Goal: Task Accomplishment & Management: Manage account settings

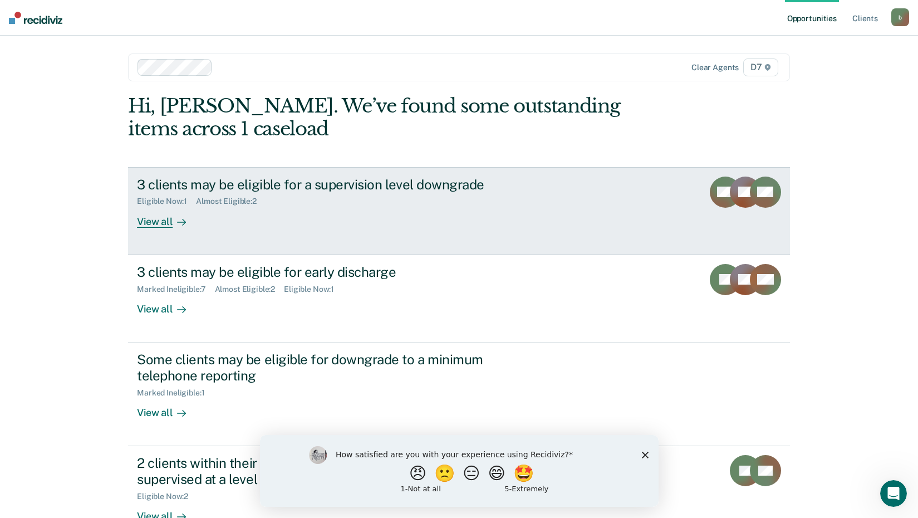
click at [154, 220] on div "View all" at bounding box center [168, 217] width 62 height 22
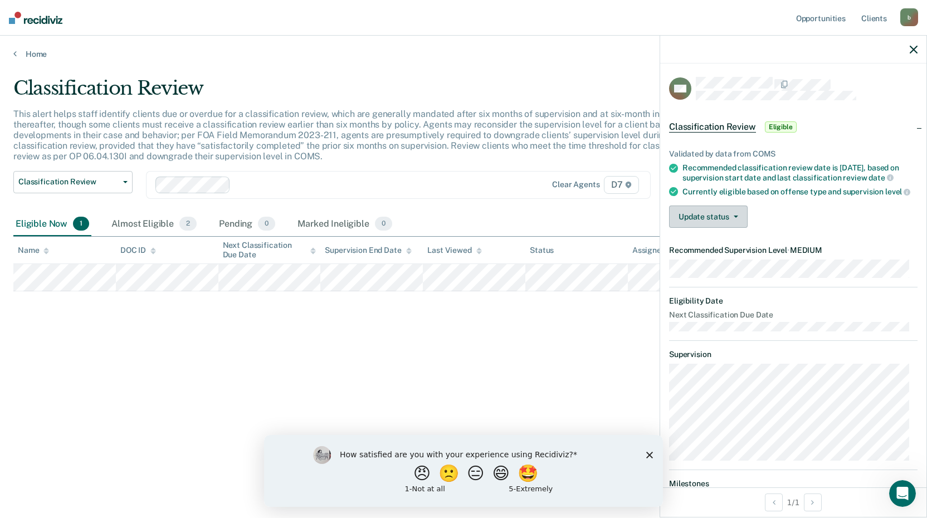
click at [738, 228] on button "Update status" at bounding box center [708, 217] width 79 height 22
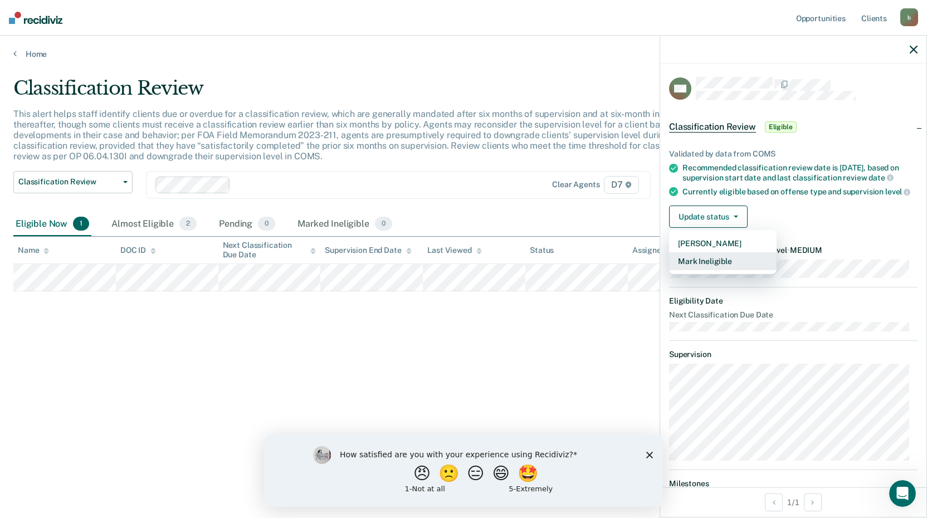
click at [726, 270] on button "Mark Ineligible" at bounding box center [722, 261] width 107 height 18
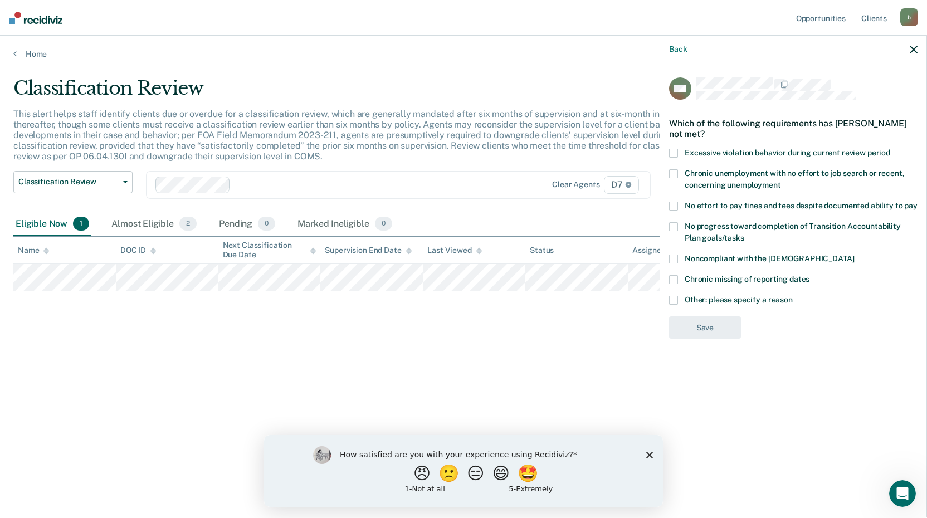
drag, startPoint x: 678, startPoint y: 297, endPoint x: 685, endPoint y: 311, distance: 15.9
click at [677, 297] on label "Other: please specify a reason" at bounding box center [793, 302] width 248 height 12
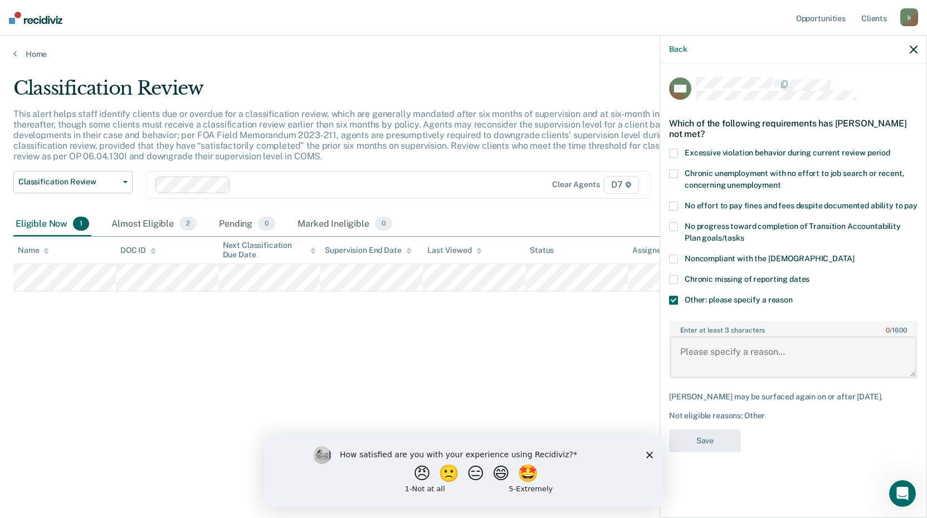
drag, startPoint x: 701, startPoint y: 345, endPoint x: 694, endPoint y: 339, distance: 9.5
click at [695, 340] on textarea "Enter at least 3 characters 0 / 1600" at bounding box center [793, 356] width 246 height 41
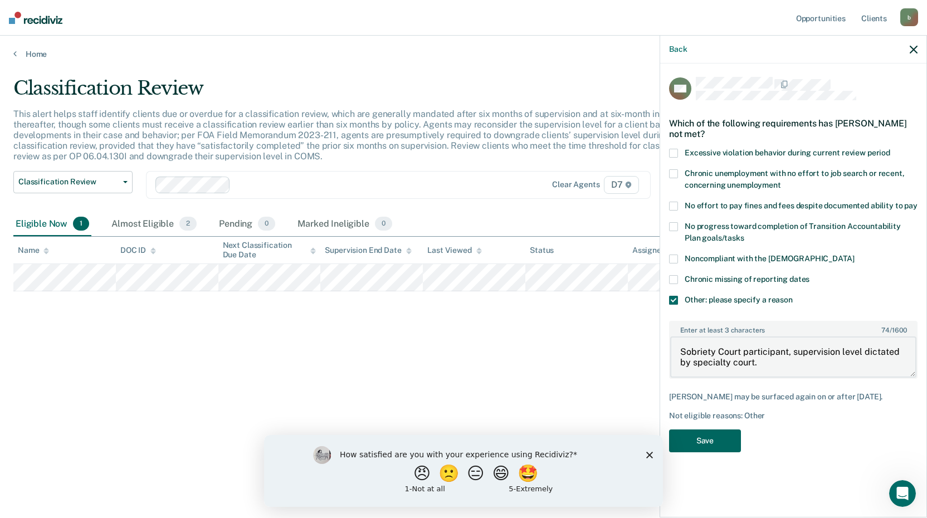
type textarea "Sobriety Court participant, supervision level dictated by specialty court."
click at [690, 444] on button "Save" at bounding box center [705, 440] width 72 height 23
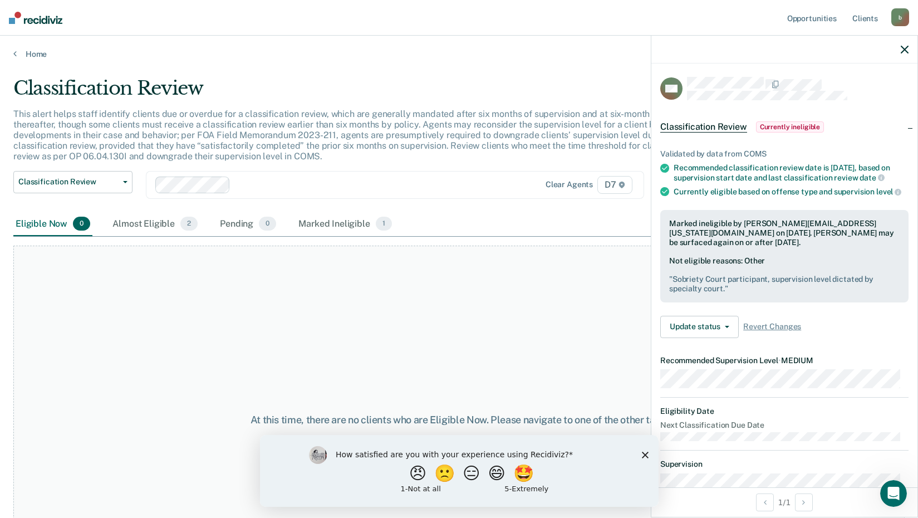
click at [902, 49] on icon "button" at bounding box center [905, 50] width 8 height 8
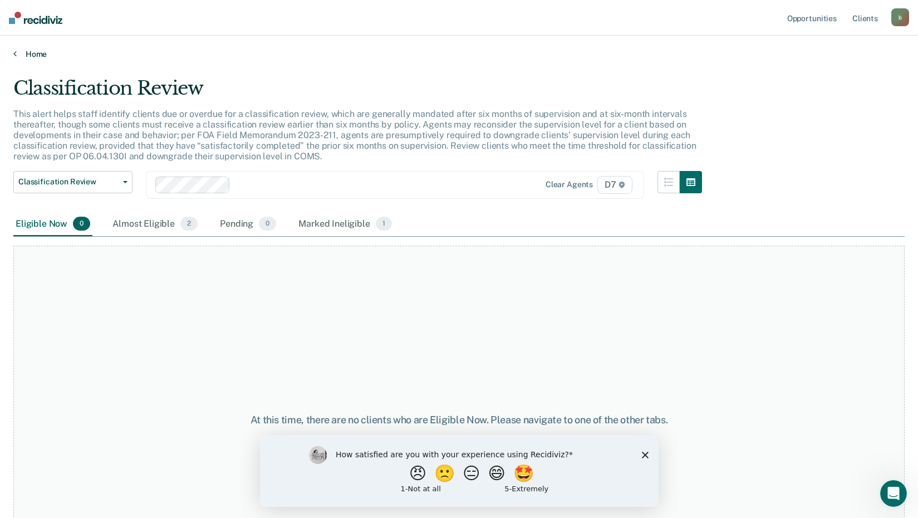
click at [15, 56] on icon at bounding box center [14, 53] width 3 height 9
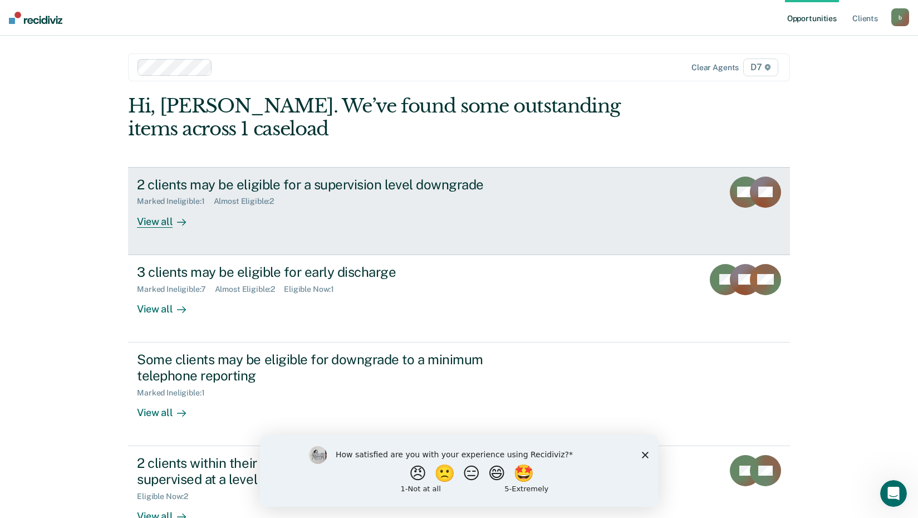
click at [234, 200] on div "Almost Eligible : 2" at bounding box center [249, 201] width 70 height 9
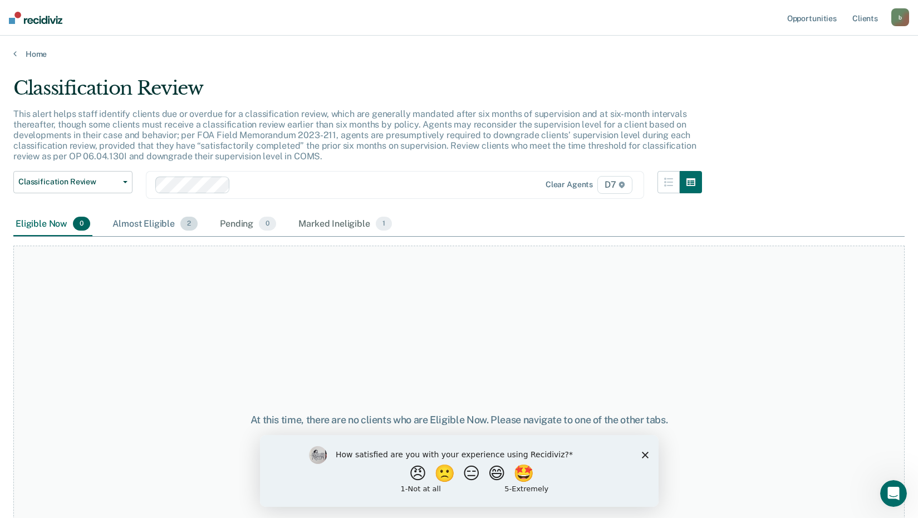
click at [160, 226] on div "Almost Eligible 2" at bounding box center [155, 224] width 90 height 25
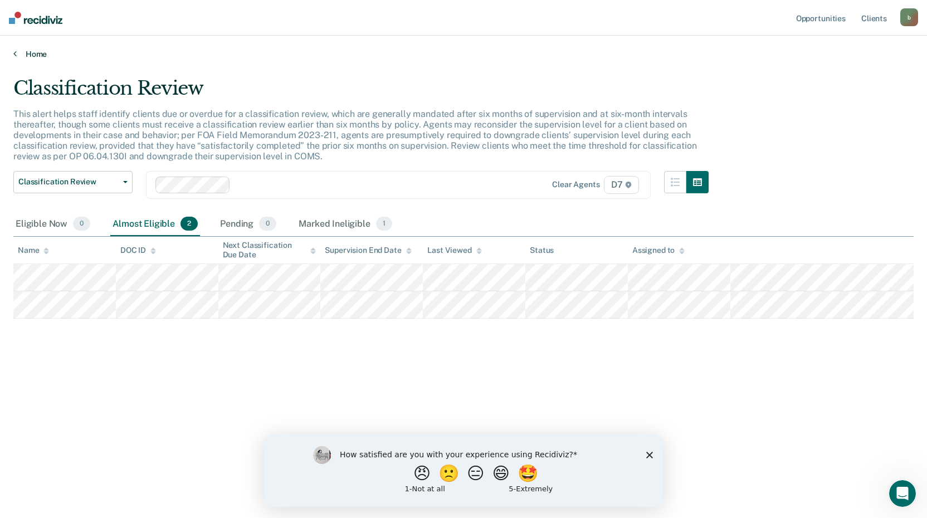
click at [28, 52] on link "Home" at bounding box center [463, 54] width 900 height 10
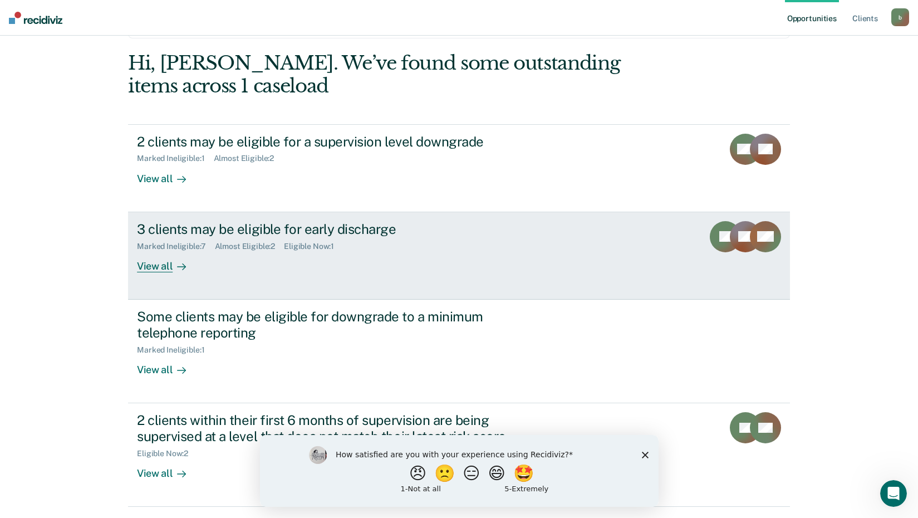
scroll to position [56, 0]
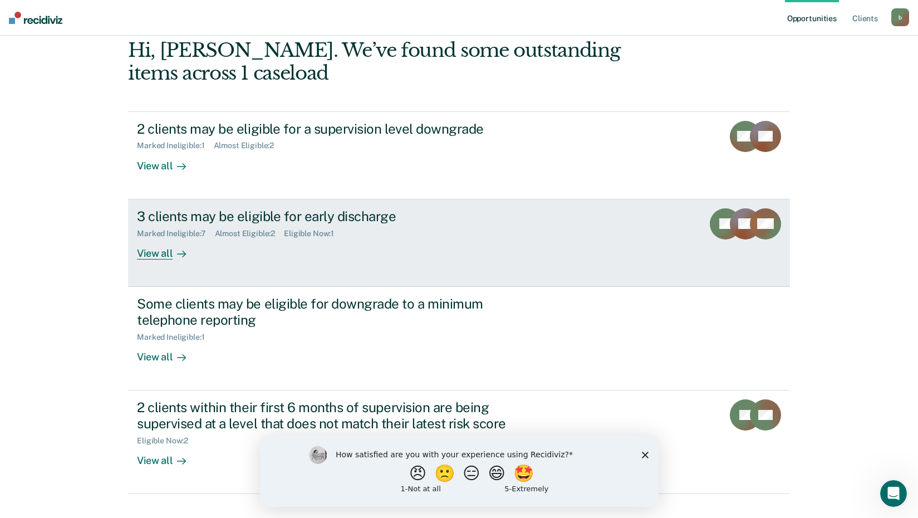
click at [155, 254] on div "View all" at bounding box center [168, 249] width 62 height 22
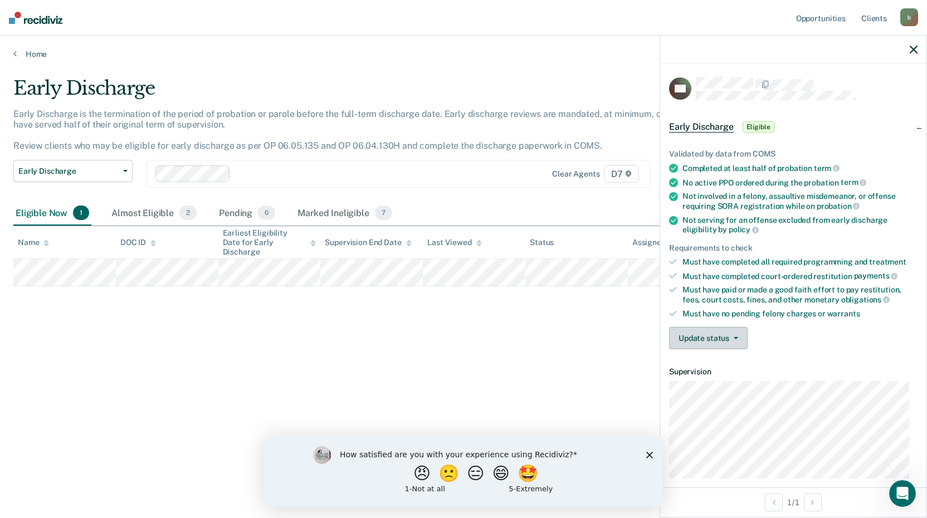
click at [720, 338] on button "Update status" at bounding box center [708, 338] width 79 height 22
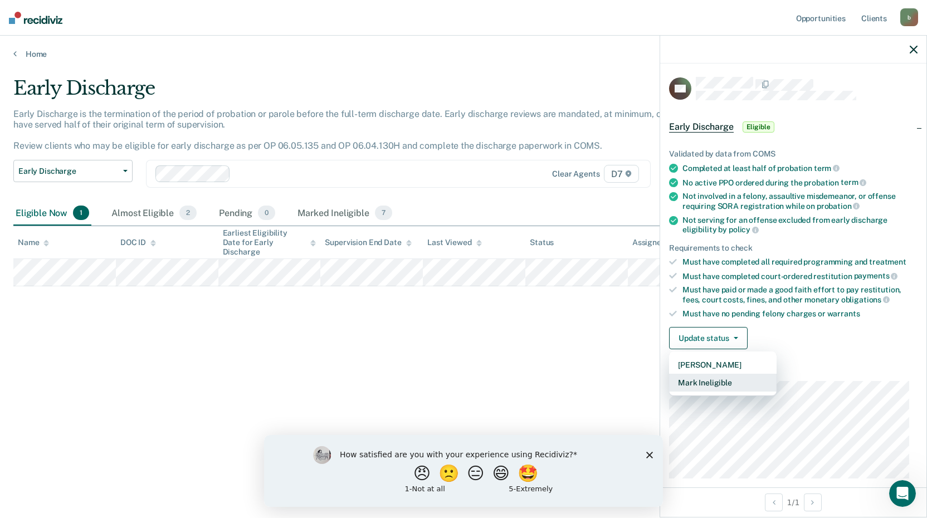
click at [716, 382] on button "Mark Ineligible" at bounding box center [722, 383] width 107 height 18
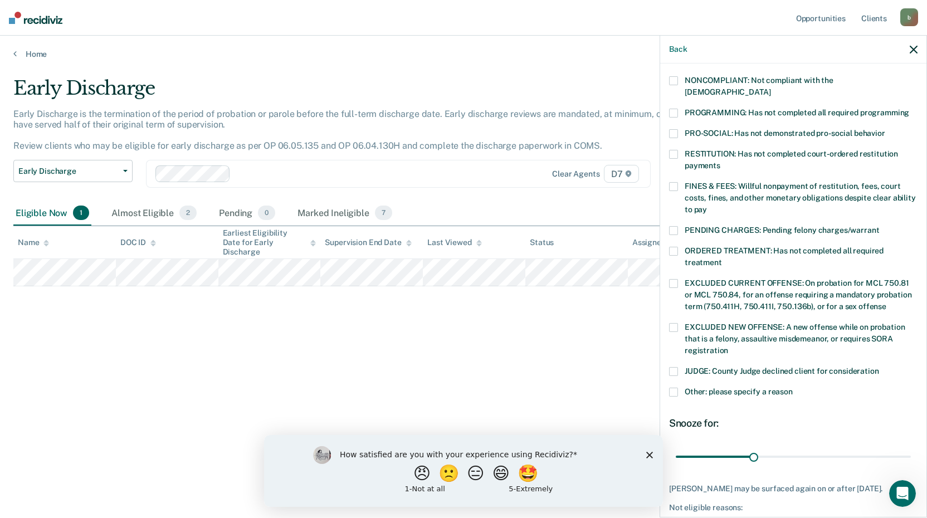
scroll to position [223, 0]
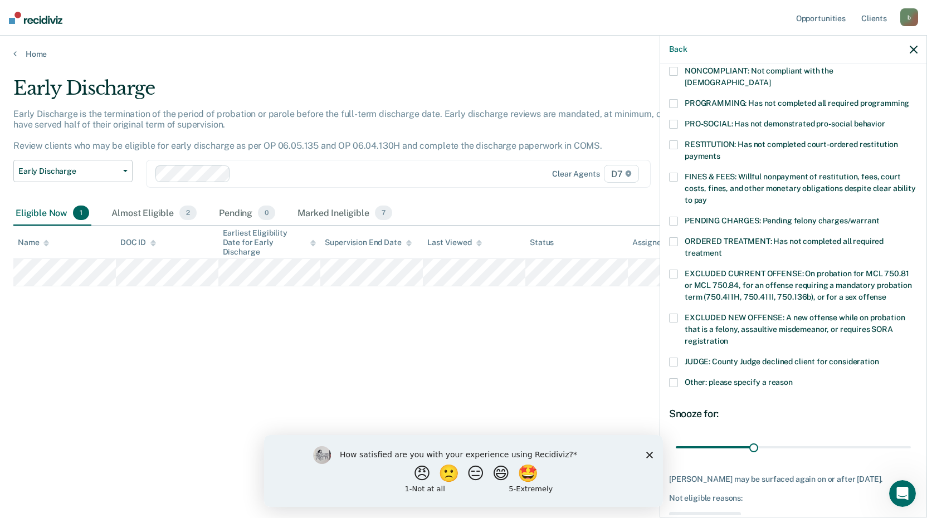
click at [676, 378] on span at bounding box center [673, 382] width 9 height 9
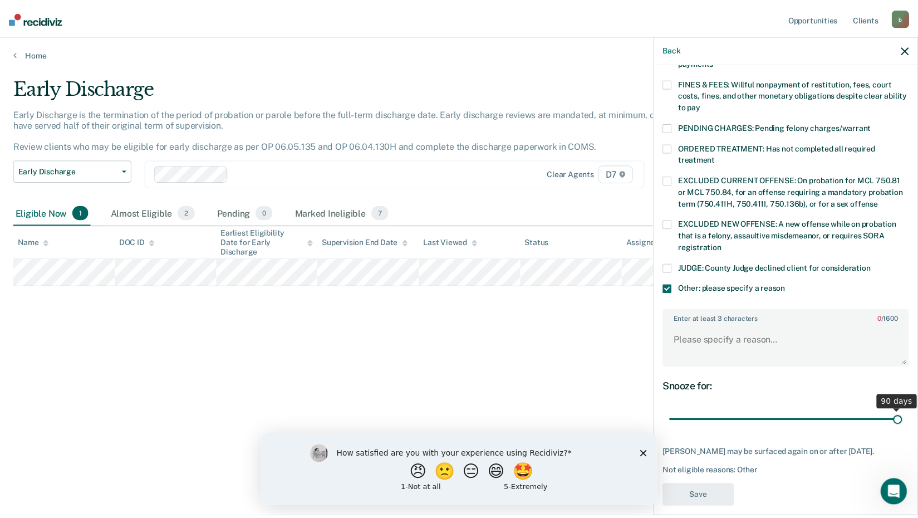
scroll to position [326, 0]
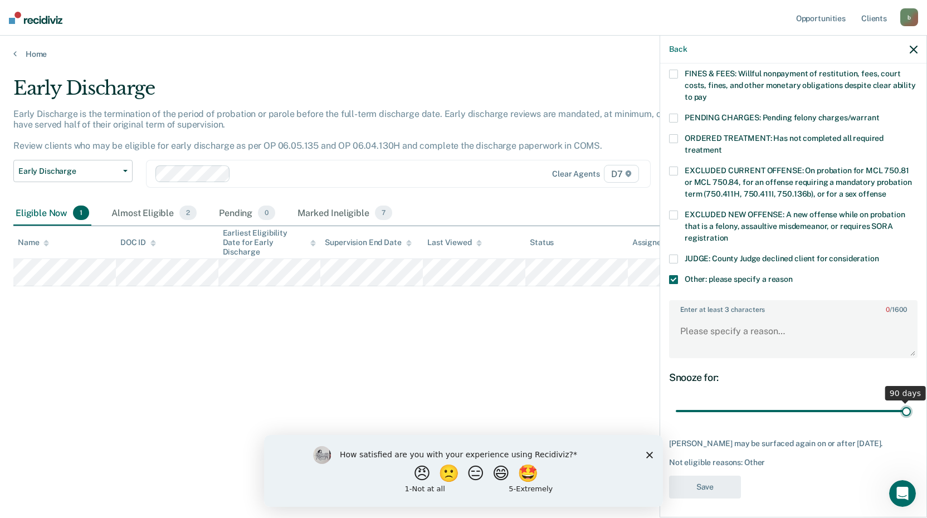
drag, startPoint x: 750, startPoint y: 402, endPoint x: 926, endPoint y: 397, distance: 176.1
type input "90"
click at [911, 402] on input "range" at bounding box center [793, 411] width 235 height 19
drag, startPoint x: 805, startPoint y: 338, endPoint x: 800, endPoint y: 330, distance: 9.7
click at [805, 337] on textarea "Enter at least 3 characters 0 / 1600" at bounding box center [793, 336] width 246 height 41
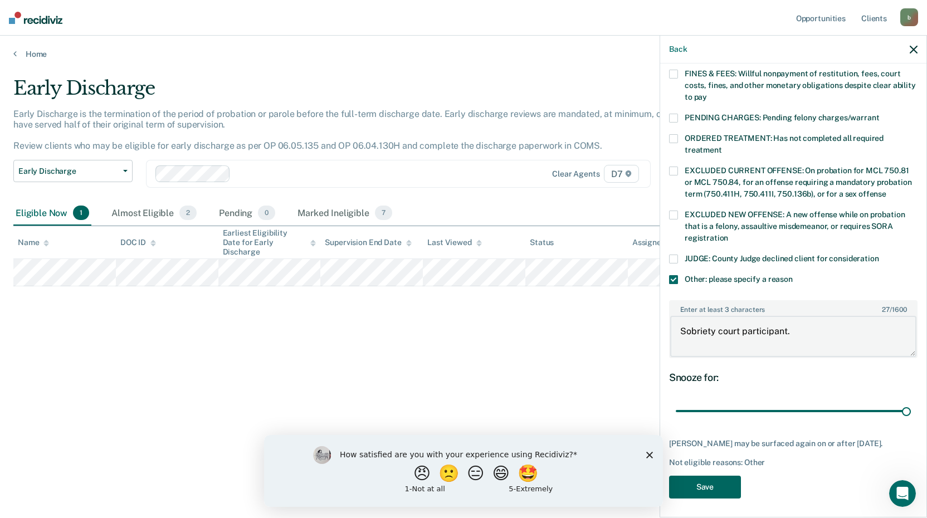
type textarea "Sobriety court participant."
click at [723, 482] on button "Save" at bounding box center [705, 487] width 72 height 23
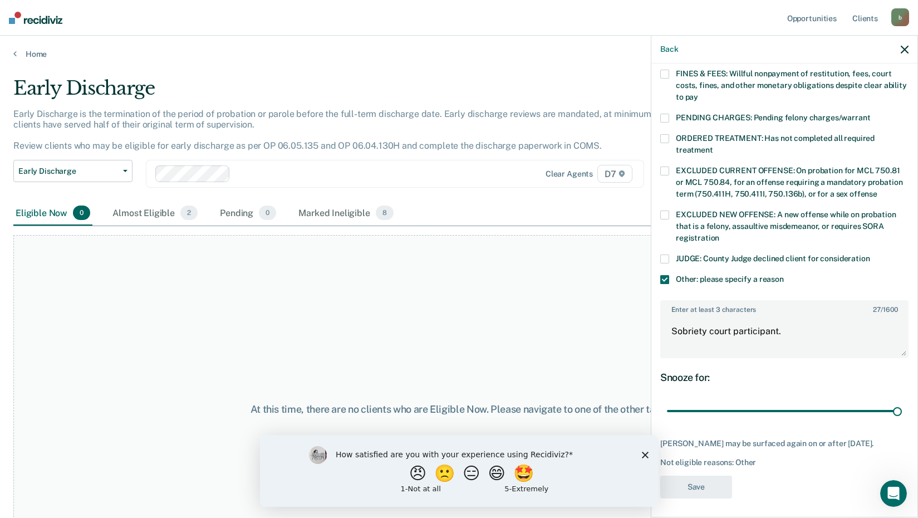
scroll to position [207, 0]
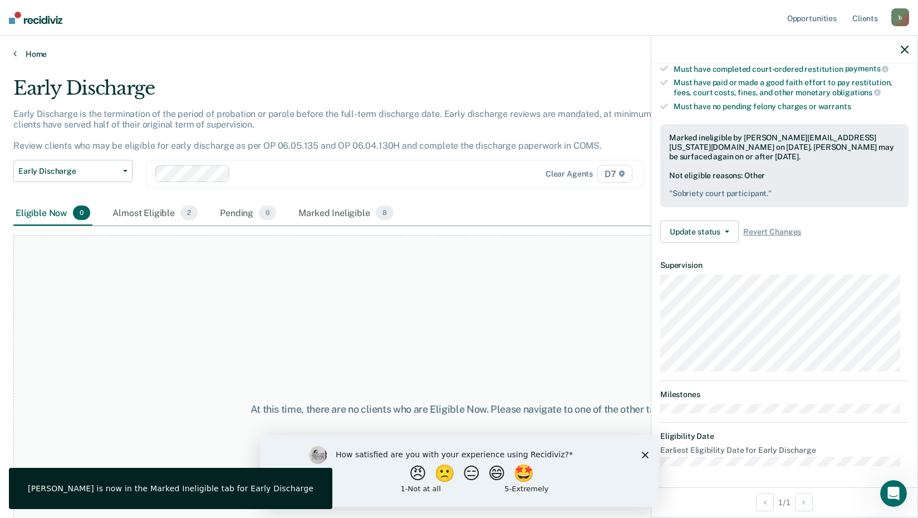
click at [36, 52] on link "Home" at bounding box center [459, 54] width 892 height 10
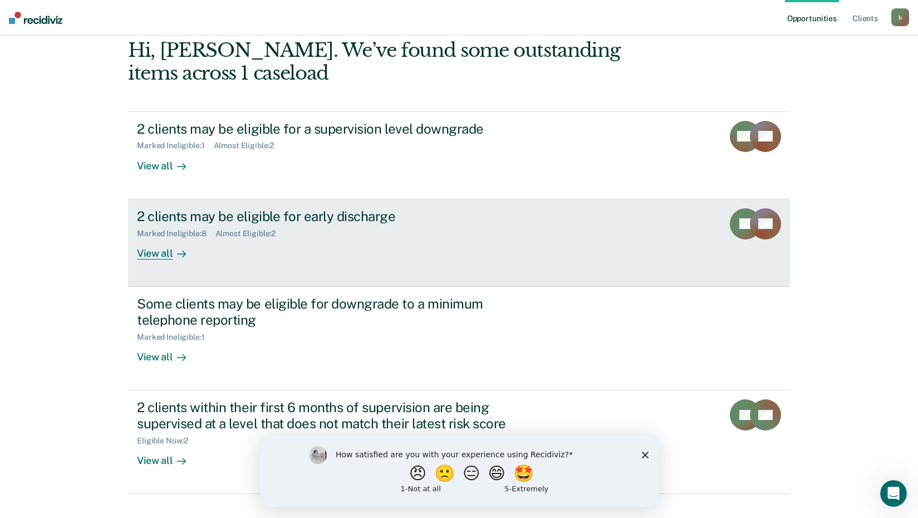
scroll to position [76, 0]
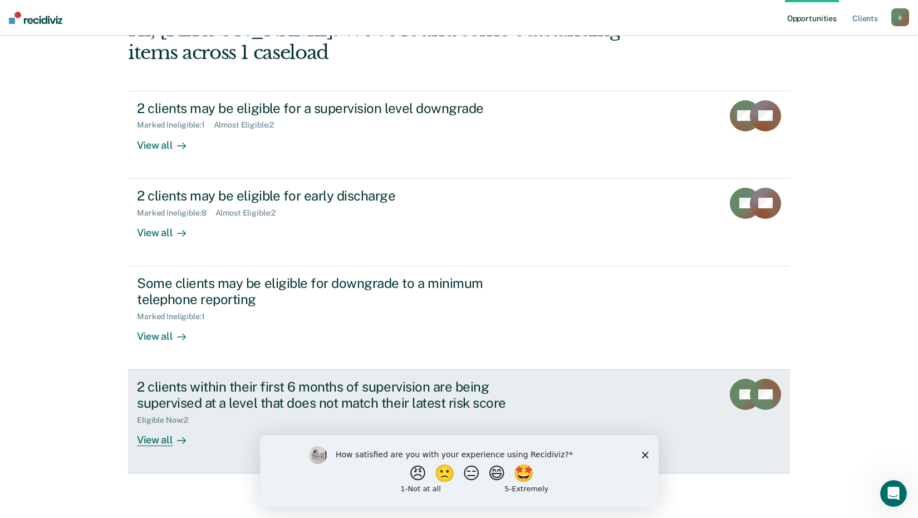
click at [162, 441] on div "View all" at bounding box center [168, 435] width 62 height 22
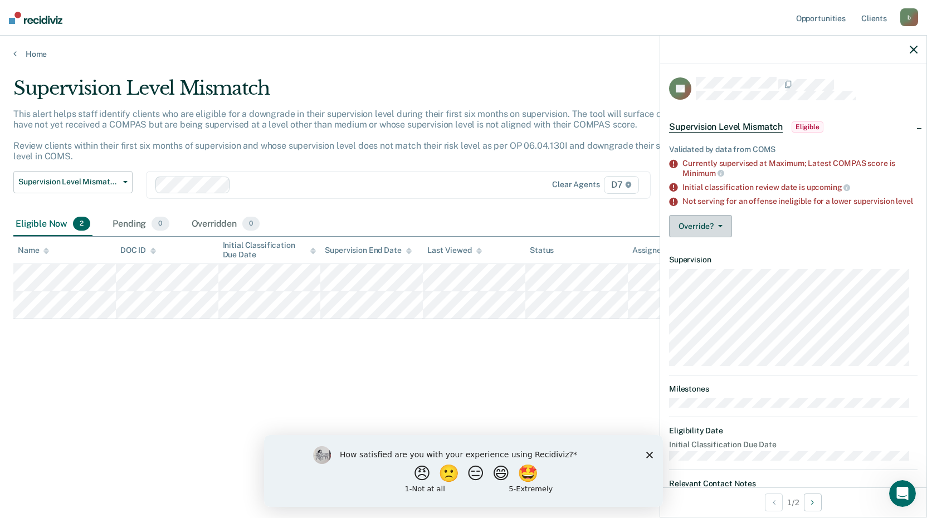
click at [701, 233] on button "Override?" at bounding box center [700, 226] width 63 height 22
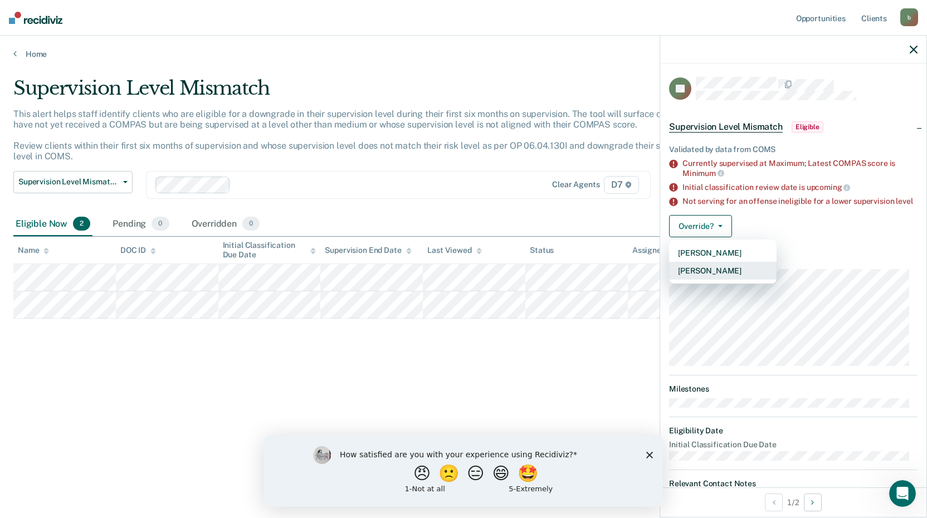
click at [710, 279] on button "[PERSON_NAME]" at bounding box center [722, 271] width 107 height 18
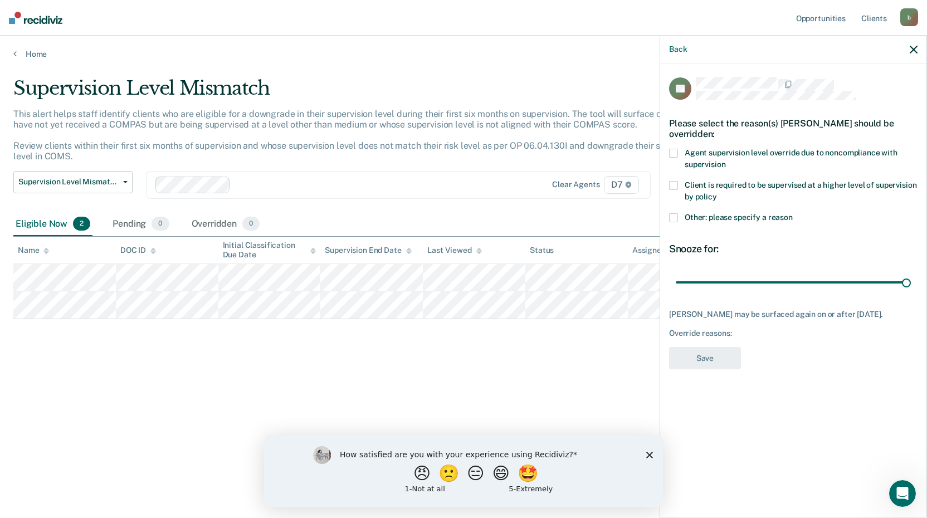
drag, startPoint x: 794, startPoint y: 280, endPoint x: 921, endPoint y: 271, distance: 127.3
type input "90"
click at [911, 272] on input "range" at bounding box center [793, 281] width 235 height 19
click at [676, 217] on span at bounding box center [673, 217] width 9 height 9
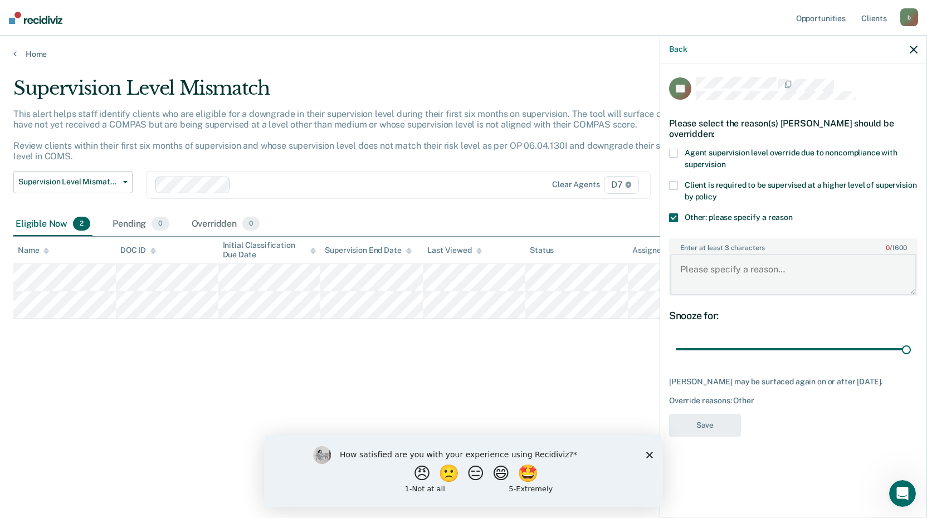
click at [713, 274] on textarea "Enter at least 3 characters 0 / 1600" at bounding box center [793, 274] width 246 height 41
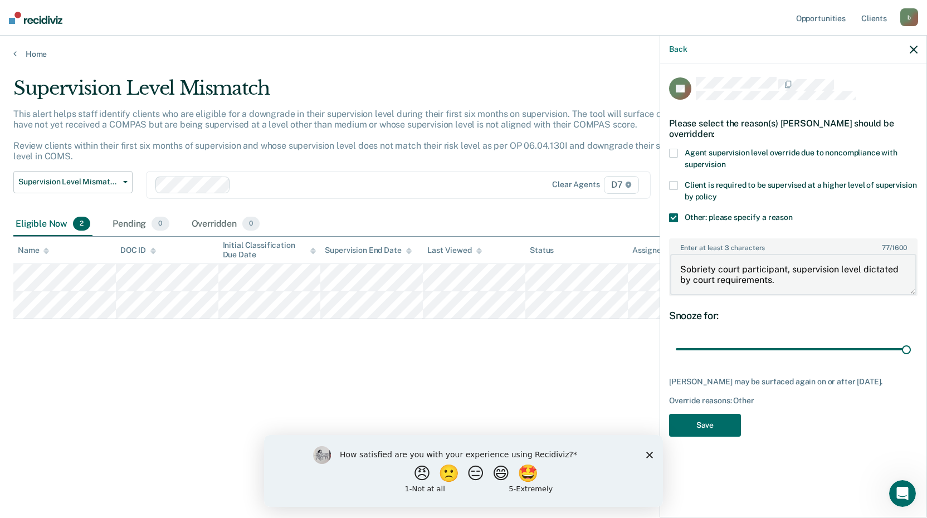
drag, startPoint x: 788, startPoint y: 281, endPoint x: 661, endPoint y: 276, distance: 127.6
click at [661, 276] on div "JH Please select the reason(s) [PERSON_NAME] should be overridden: Agent superv…" at bounding box center [793, 289] width 266 height 452
click at [814, 281] on textarea "Sobriety court participant, supervision level dictated by court requirements." at bounding box center [793, 274] width 246 height 41
drag, startPoint x: 805, startPoint y: 281, endPoint x: 671, endPoint y: 262, distance: 136.1
click at [671, 262] on textarea "Sobriety court participant, supervision level dictated by court requirements." at bounding box center [793, 274] width 246 height 41
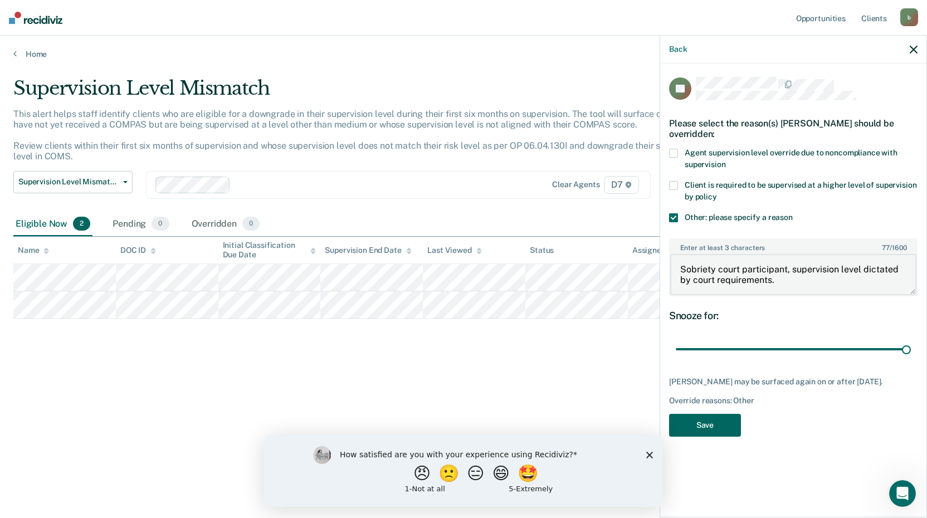
type textarea "Sobriety court participant, supervision level dictated by court requirements."
click at [726, 435] on button "Save" at bounding box center [705, 425] width 72 height 23
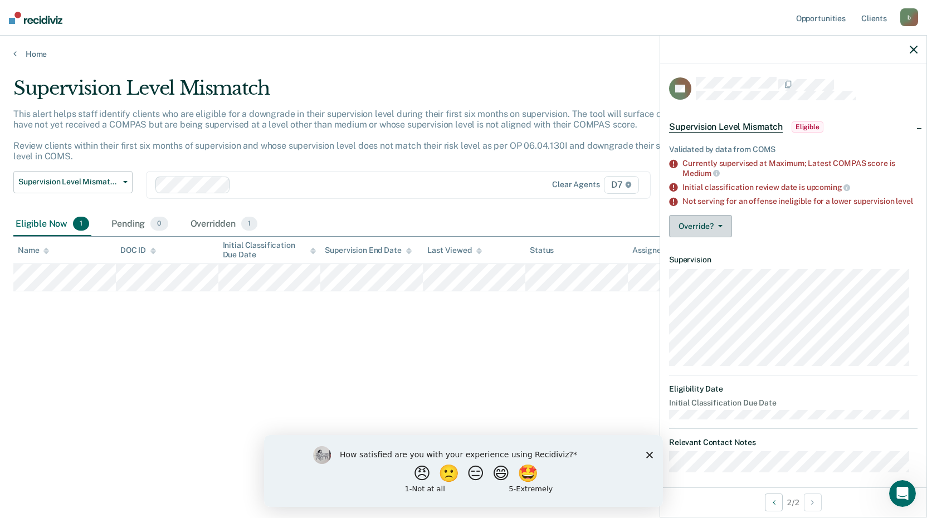
click at [703, 233] on button "Override?" at bounding box center [700, 226] width 63 height 22
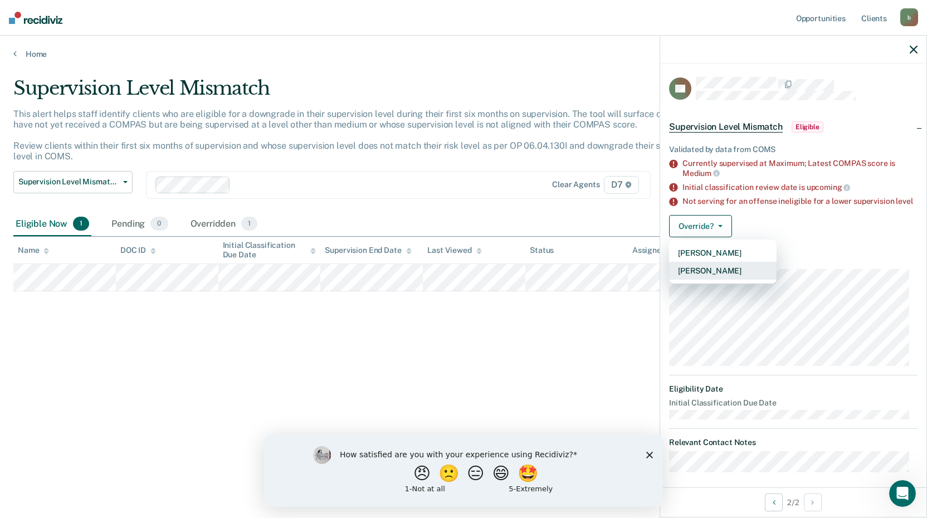
click at [711, 276] on button "[PERSON_NAME]" at bounding box center [722, 271] width 107 height 18
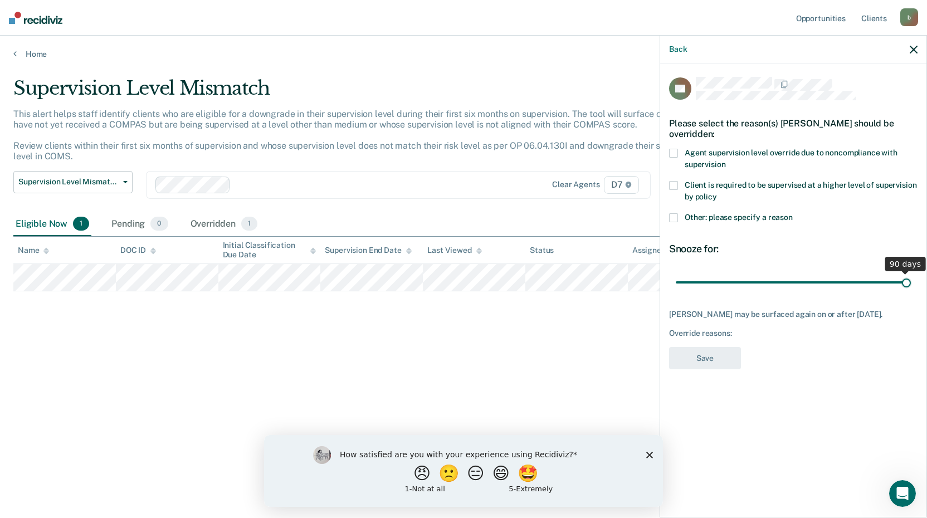
drag, startPoint x: 751, startPoint y: 278, endPoint x: 931, endPoint y: 252, distance: 181.2
type input "90"
click at [911, 272] on input "range" at bounding box center [793, 281] width 235 height 19
click at [674, 217] on span at bounding box center [673, 217] width 9 height 9
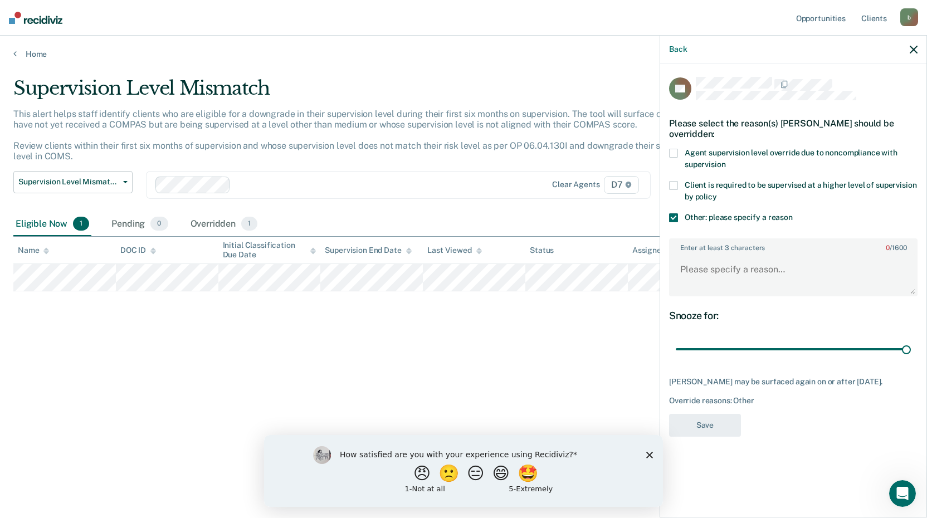
click at [700, 245] on label "Enter at least 3 characters 0 / 1600" at bounding box center [793, 245] width 246 height 12
click at [700, 254] on textarea "Enter at least 3 characters 0 / 1600" at bounding box center [793, 274] width 246 height 41
click at [703, 258] on textarea "Enter at least 3 characters 0 / 1600" at bounding box center [793, 274] width 246 height 41
paste textarea "Sobriety court participant, supervision level dictated by court requirements."
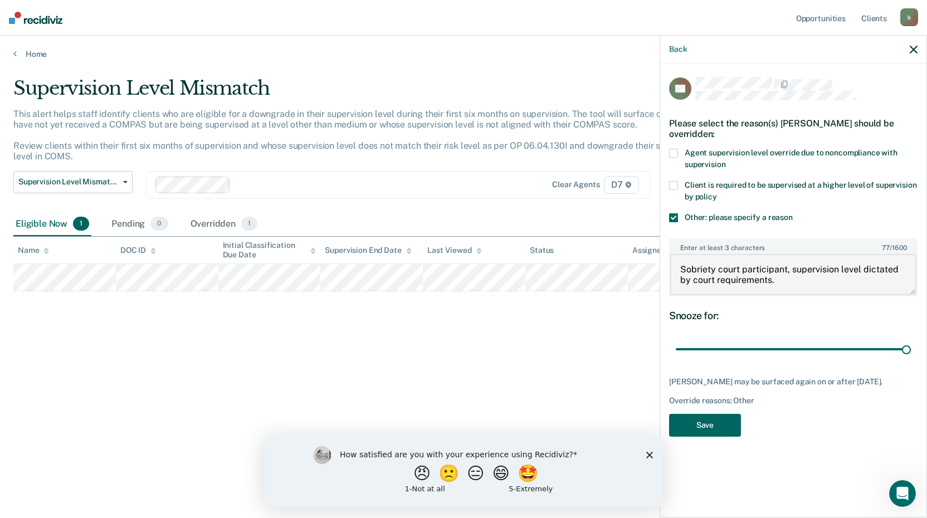
type textarea "Sobriety court participant, supervision level dictated by court requirements."
click at [722, 437] on button "Save" at bounding box center [705, 425] width 72 height 23
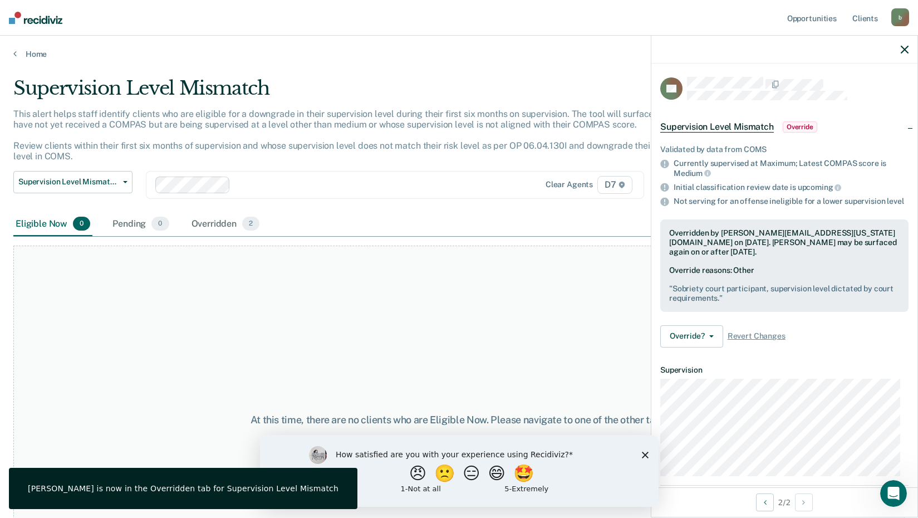
click at [902, 47] on icon "button" at bounding box center [905, 50] width 8 height 8
